Goal: Task Accomplishment & Management: Manage account settings

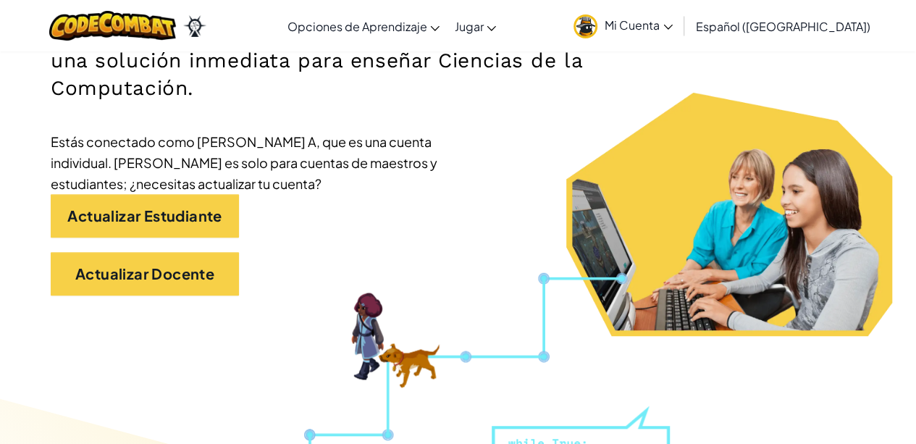
scroll to position [263, 0]
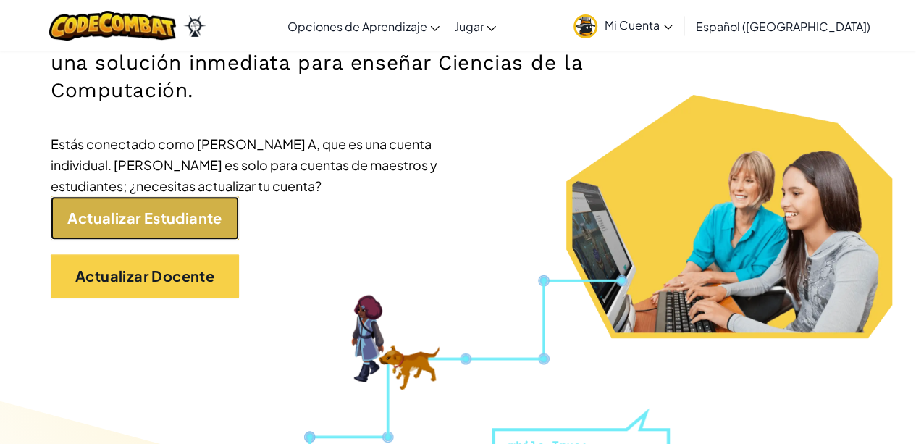
click at [214, 235] on link "Actualizar Estudiante" at bounding box center [145, 217] width 188 height 43
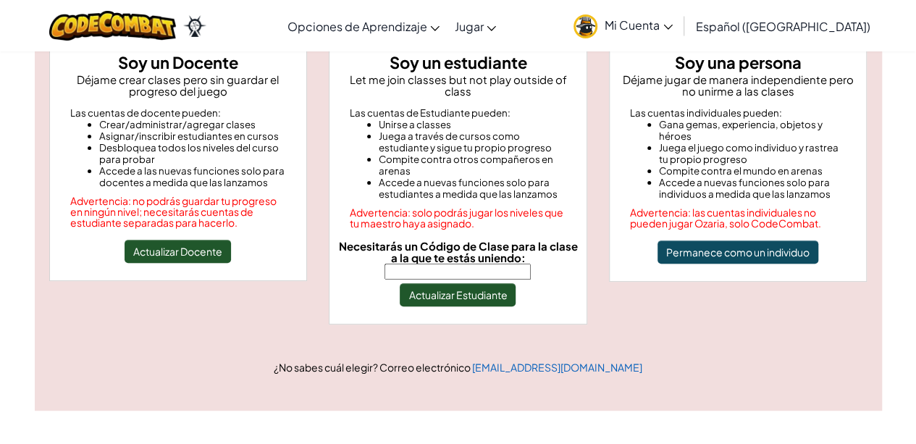
scroll to position [151, 0]
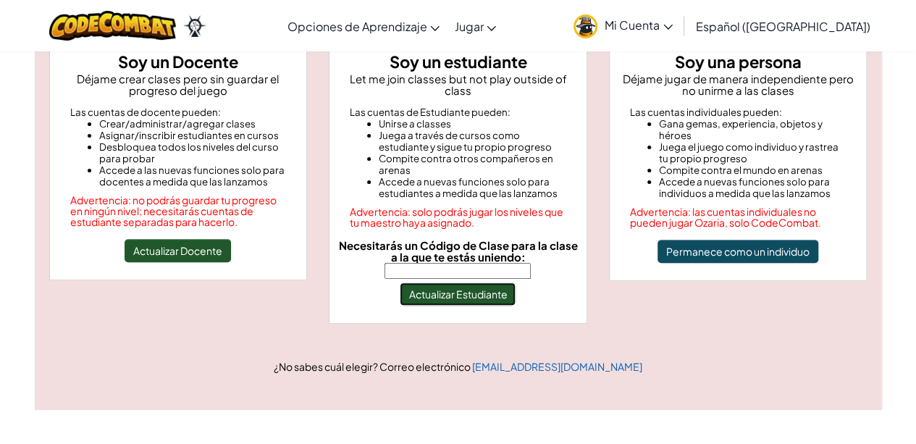
click at [450, 282] on button "Actualizar Estudiante" at bounding box center [458, 293] width 116 height 23
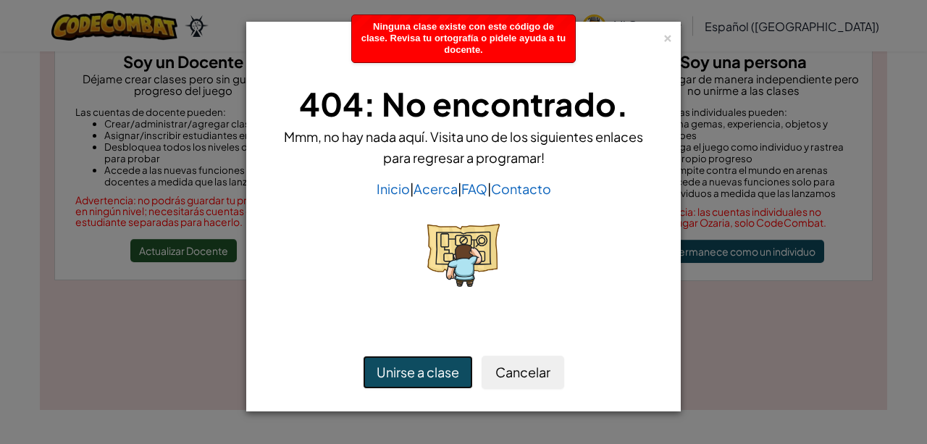
click at [438, 366] on button "Unirse a clase" at bounding box center [418, 372] width 110 height 33
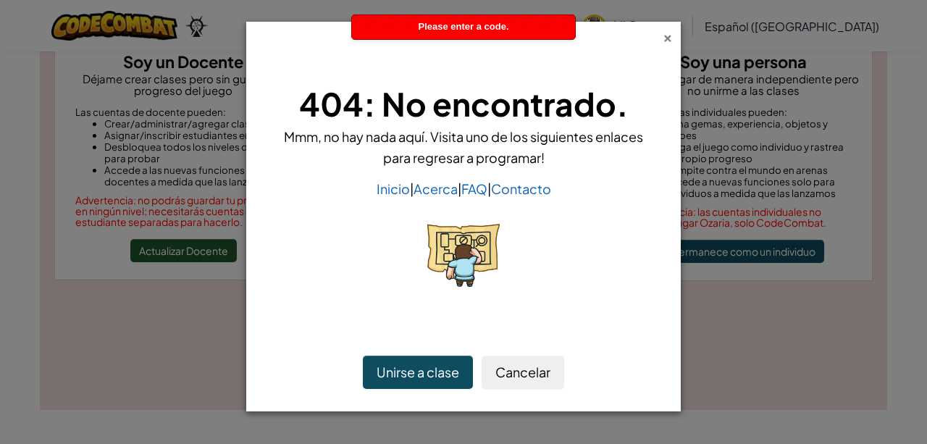
click at [665, 37] on div "×" at bounding box center [668, 35] width 10 height 15
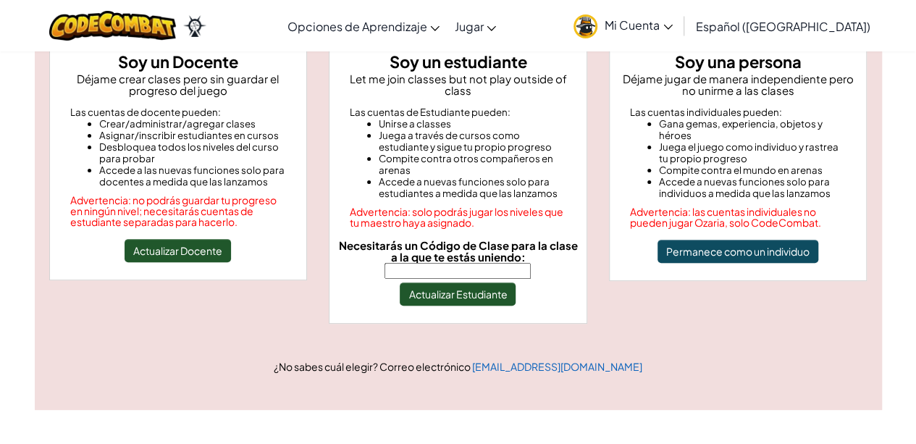
click at [597, 156] on div "Soy un estudiante Let me join classes but not play outside of class Las cuentas…" at bounding box center [458, 190] width 280 height 295
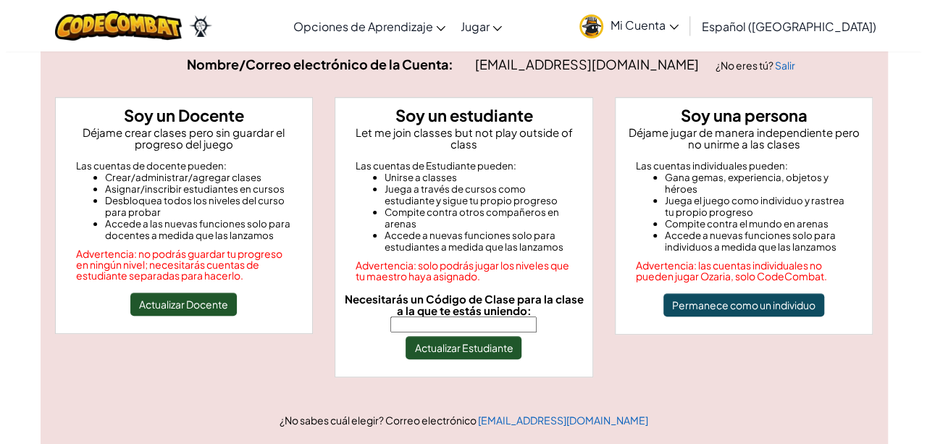
scroll to position [96, 0]
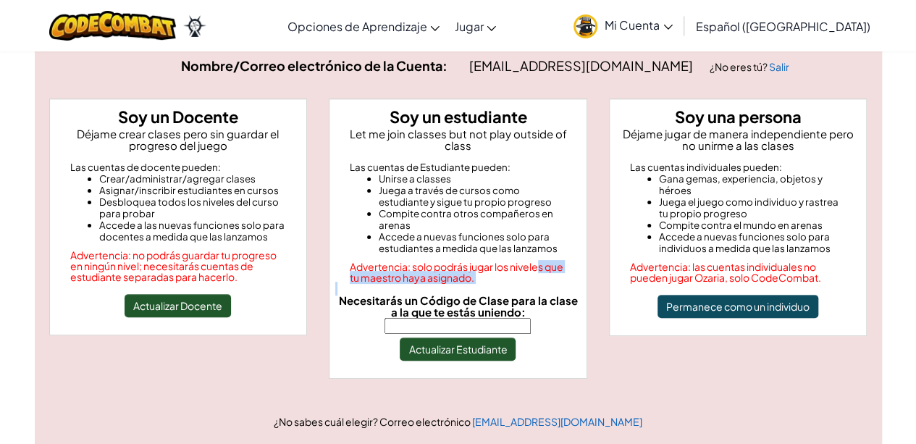
drag, startPoint x: 537, startPoint y: 256, endPoint x: 526, endPoint y: 327, distance: 71.9
click at [526, 327] on div "Soy un estudiante Let me join classes but not play outside of class Las cuentas…" at bounding box center [458, 238] width 259 height 280
click at [503, 337] on button "Actualizar Estudiante" at bounding box center [458, 348] width 116 height 23
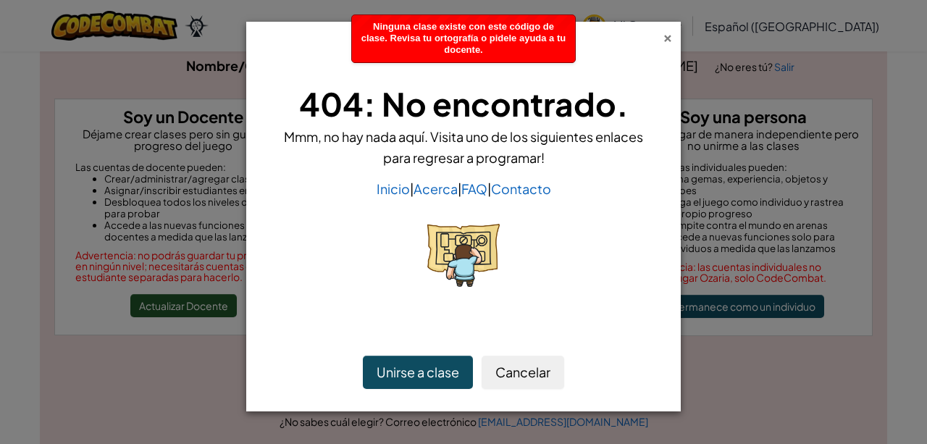
click at [668, 35] on div "×" at bounding box center [668, 35] width 10 height 15
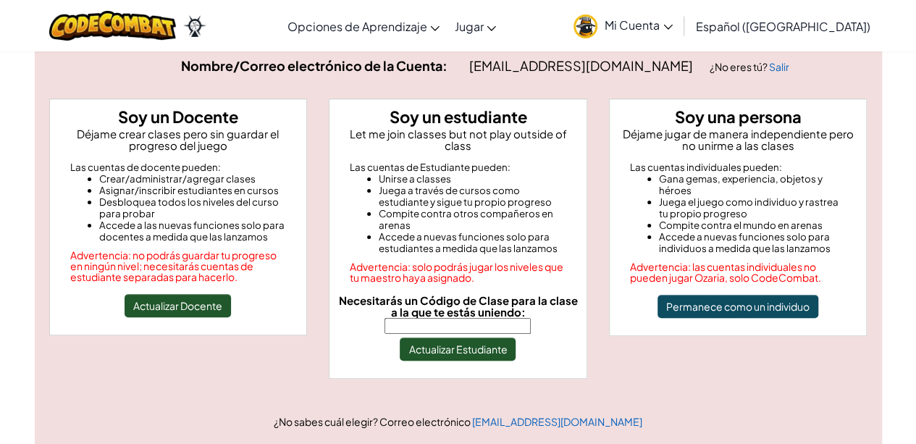
click at [484, 318] on input "Necesitarás un Código de Clase para la clase a la que te estás uniendo:" at bounding box center [457, 326] width 146 height 16
type input "ShopLeafWide"
click at [481, 344] on button "Actualizar Estudiante" at bounding box center [458, 348] width 116 height 23
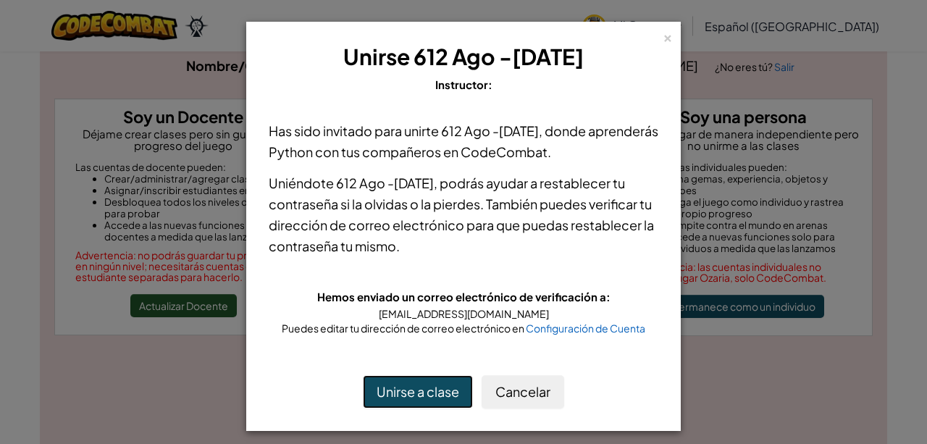
click at [438, 400] on button "Unirse a clase" at bounding box center [418, 391] width 110 height 33
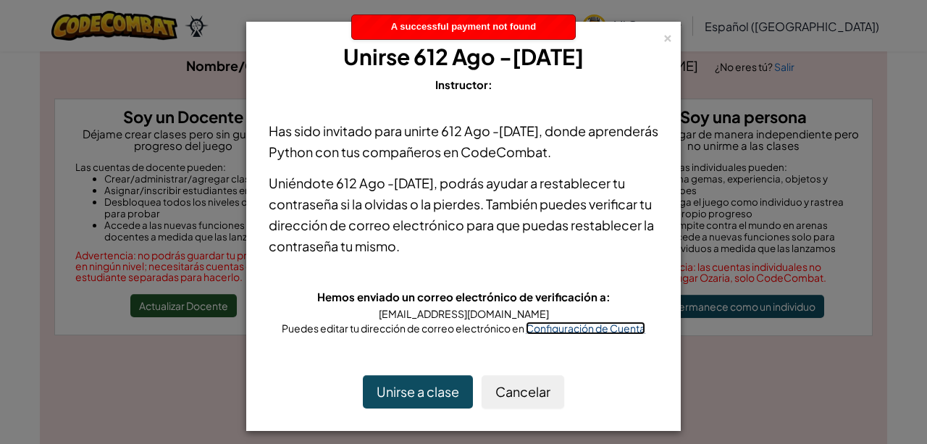
click at [557, 329] on span "Configuración de Cuenta" at bounding box center [585, 328] width 119 height 13
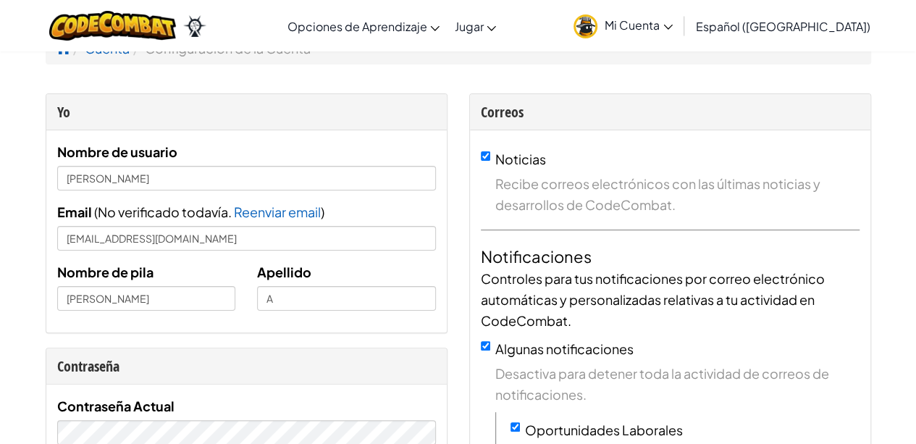
scroll to position [17, 0]
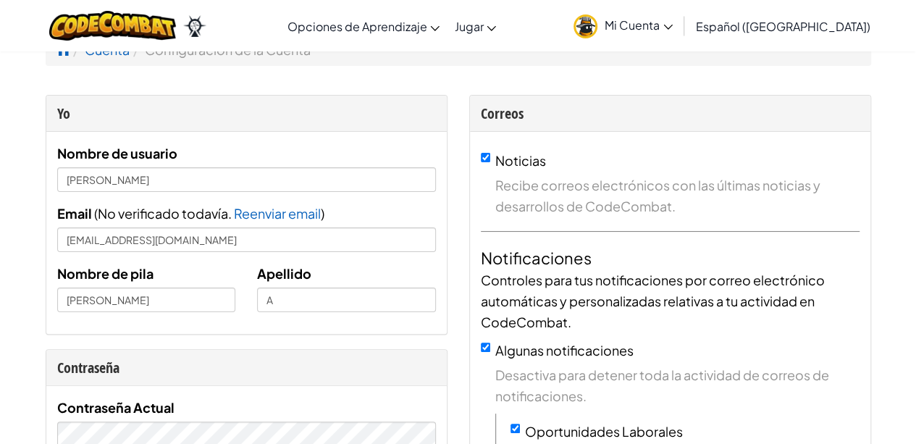
click at [673, 21] on span "Mi Cuenta" at bounding box center [639, 24] width 68 height 15
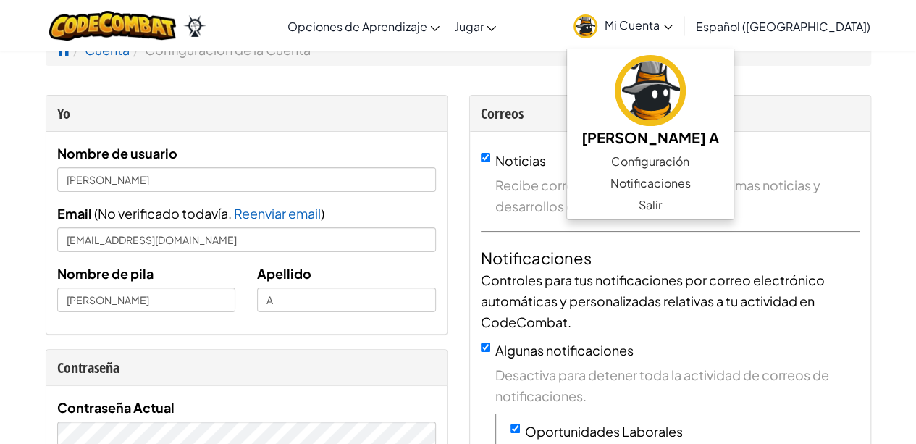
click at [673, 21] on span "Mi Cuenta" at bounding box center [639, 24] width 68 height 15
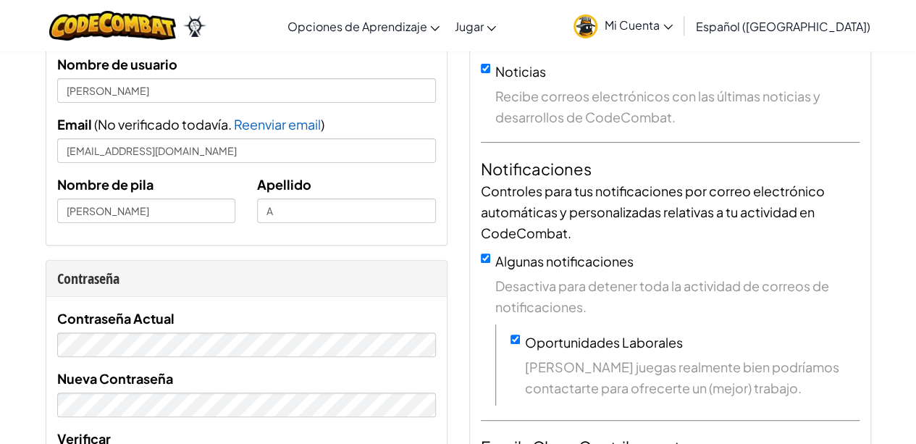
scroll to position [0, 0]
